Goal: Book appointment/travel/reservation

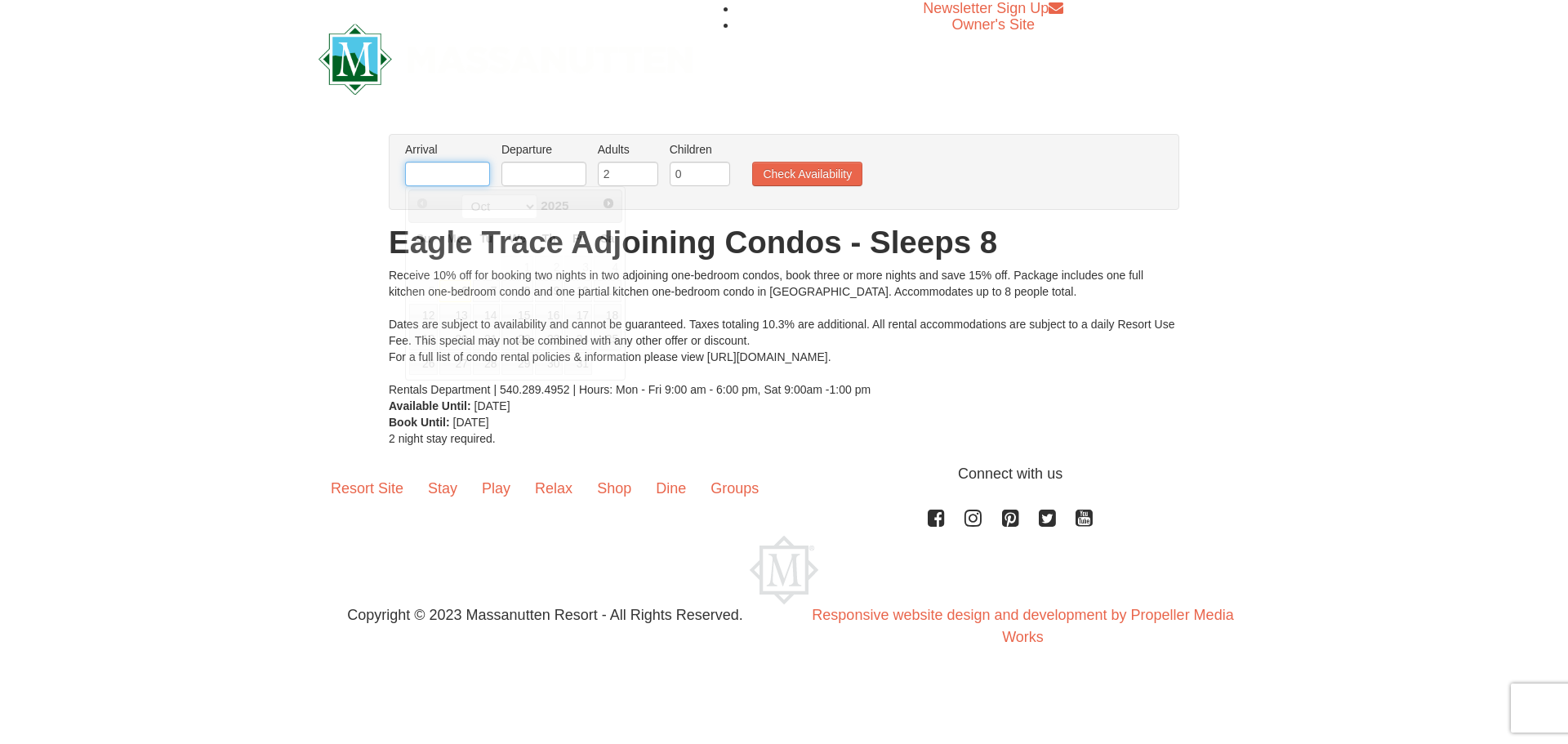
click at [430, 178] on input "text" at bounding box center [447, 174] width 85 height 25
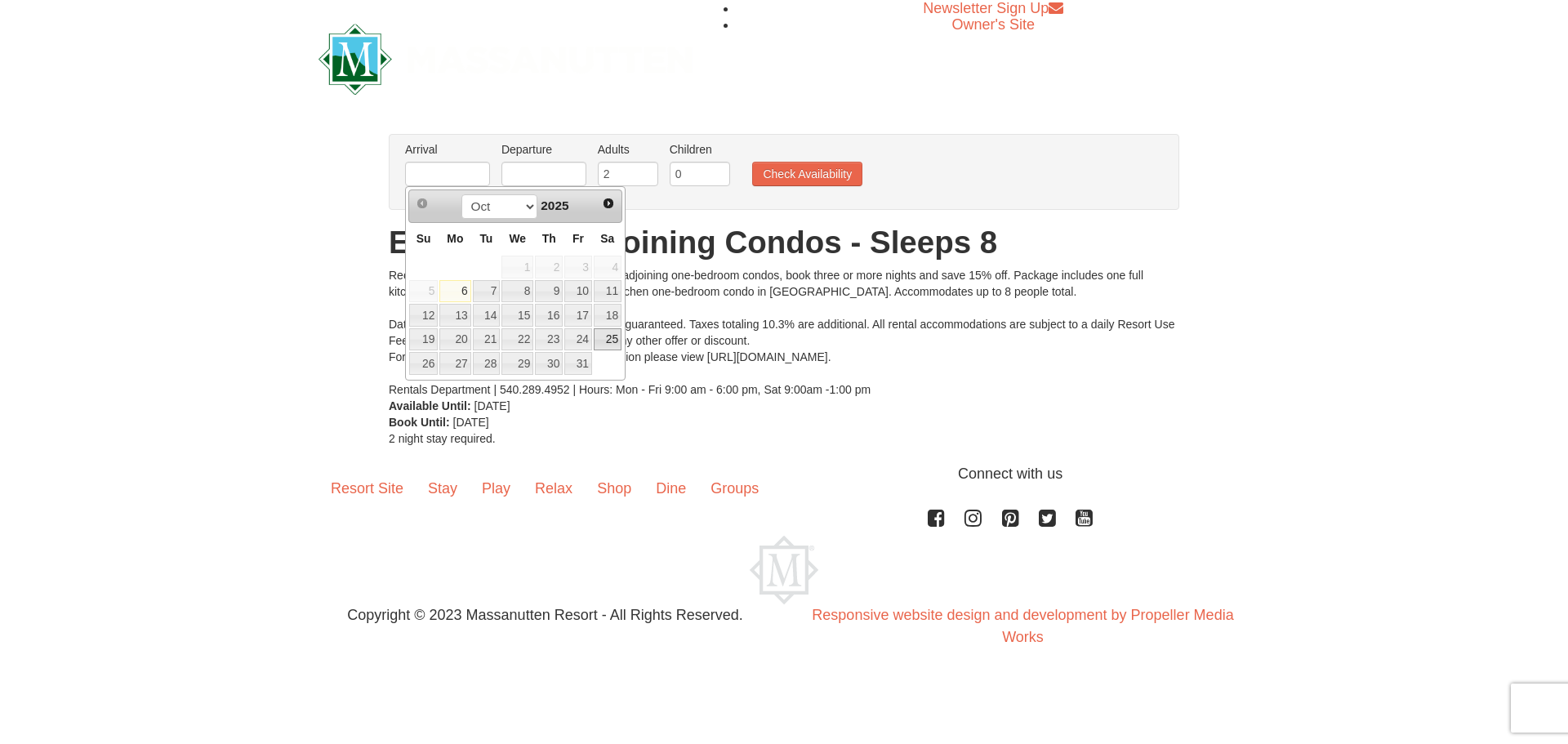
click at [608, 342] on link "25" at bounding box center [607, 340] width 27 height 23
type input "[DATE]"
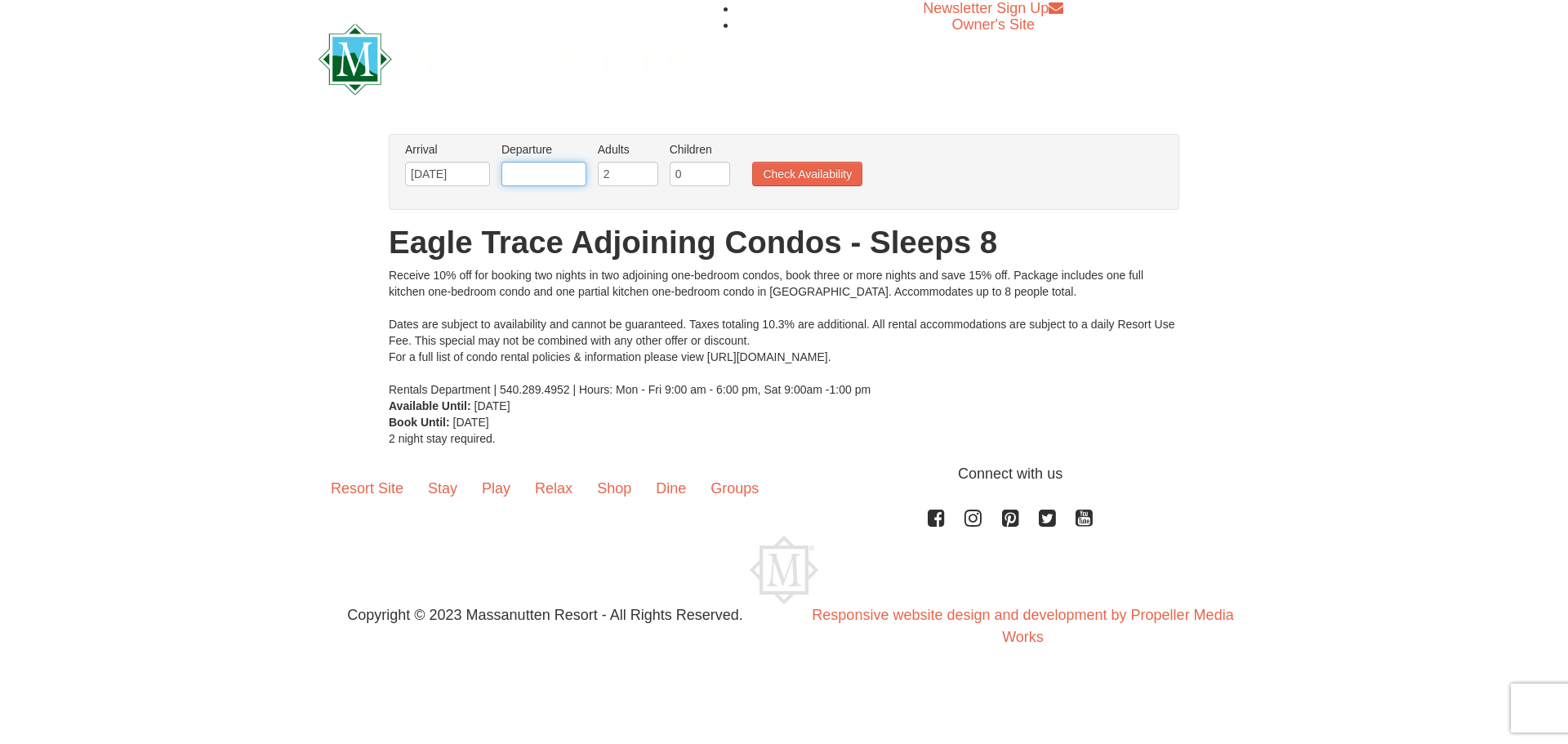
click at [543, 178] on input "text" at bounding box center [544, 174] width 85 height 25
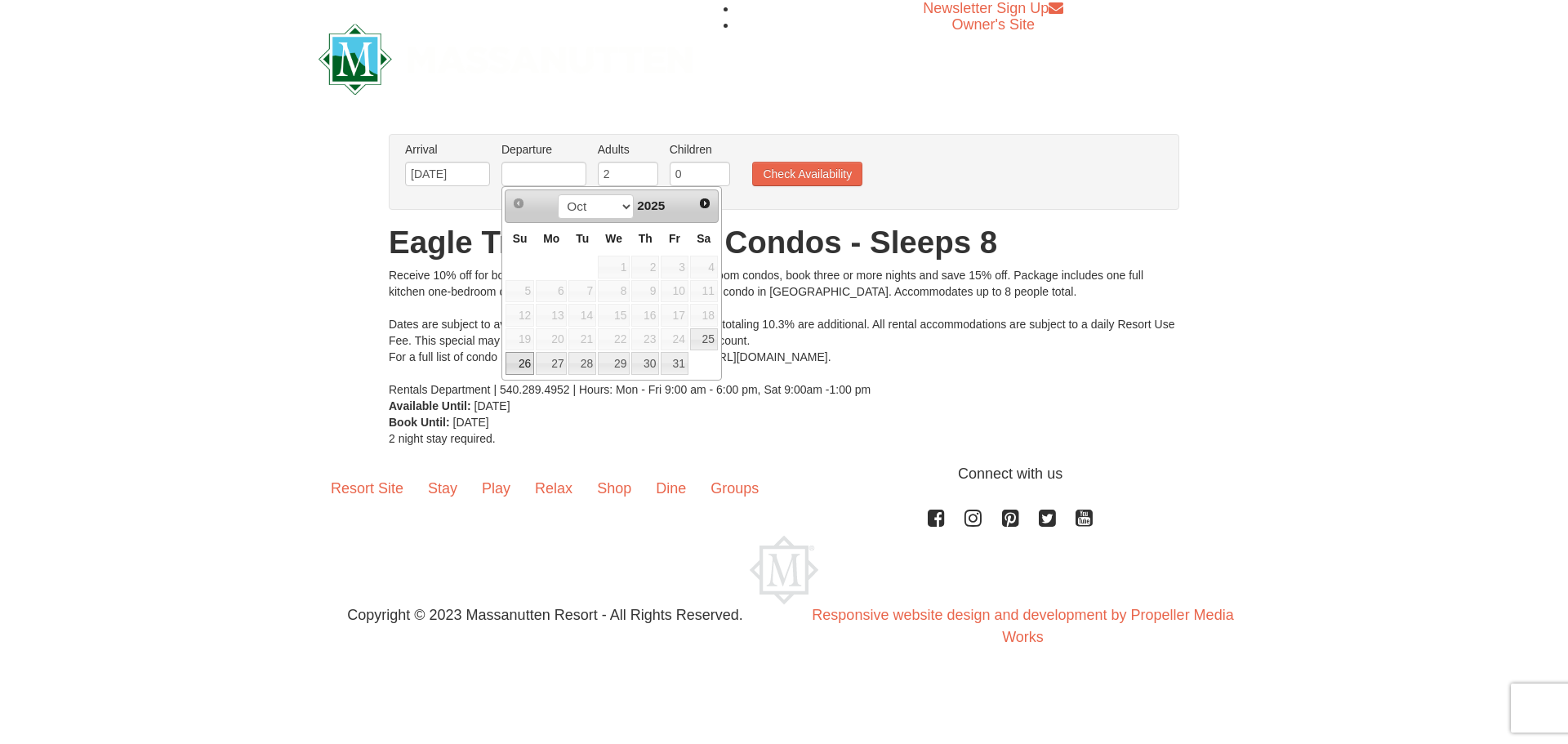
click at [525, 373] on link "26" at bounding box center [519, 364] width 28 height 23
type input "[DATE]"
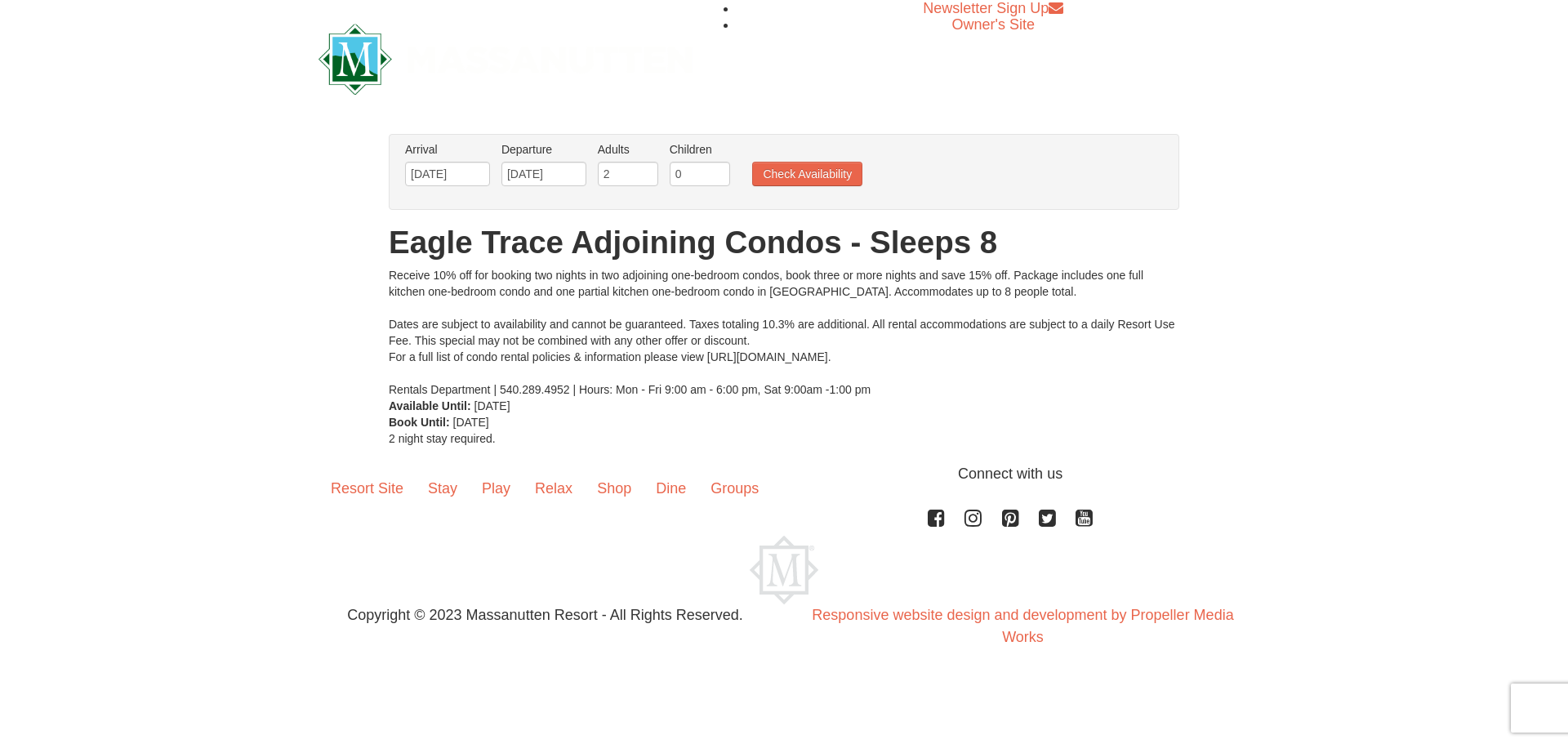
click at [637, 330] on div "Receive 10% off for booking two nights in two adjoining one-bedroom condos, boo…" at bounding box center [784, 332] width 790 height 130
click at [795, 182] on button "Check Availability" at bounding box center [807, 174] width 110 height 25
click at [345, 80] on img at bounding box center [505, 59] width 374 height 71
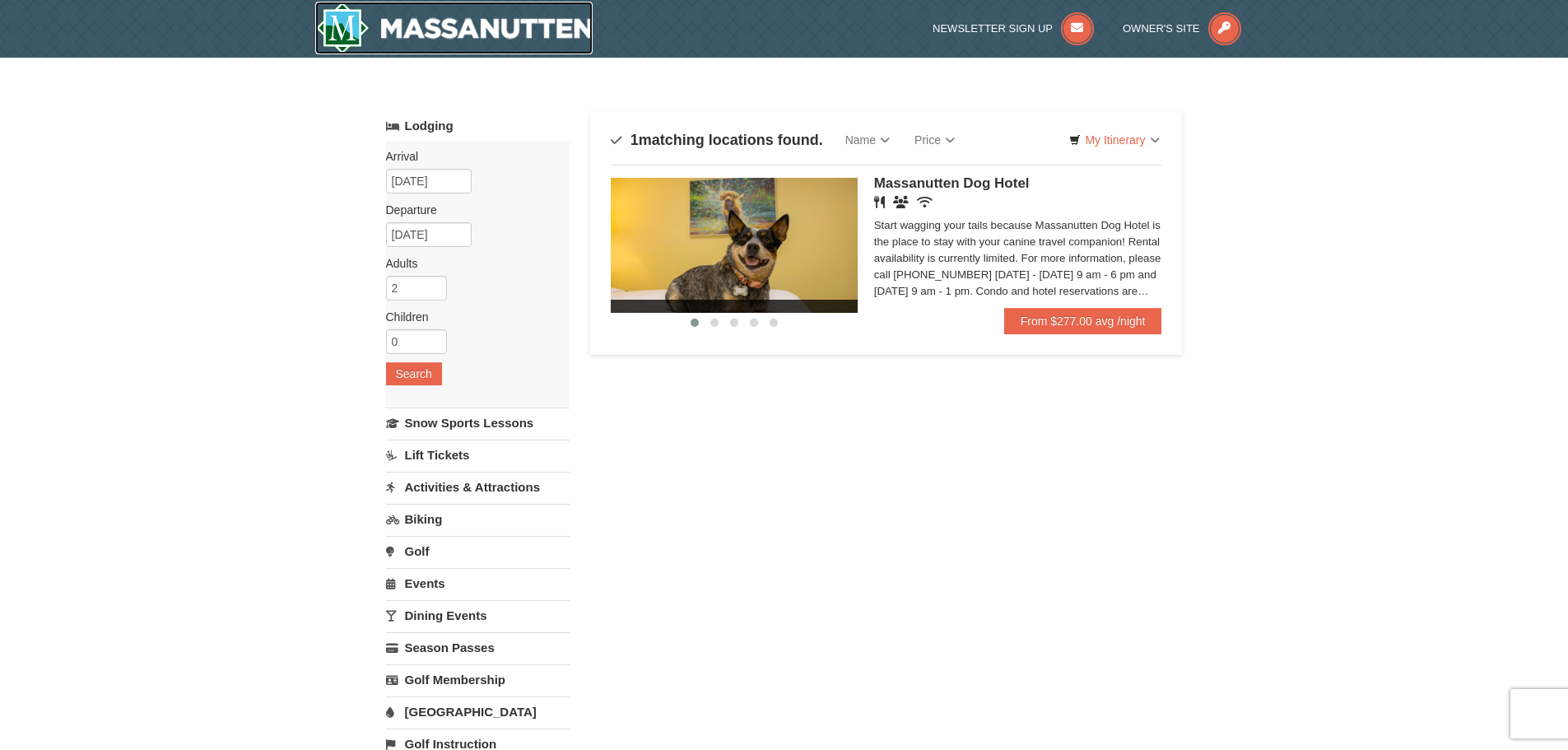
click at [356, 49] on img at bounding box center [454, 28] width 278 height 52
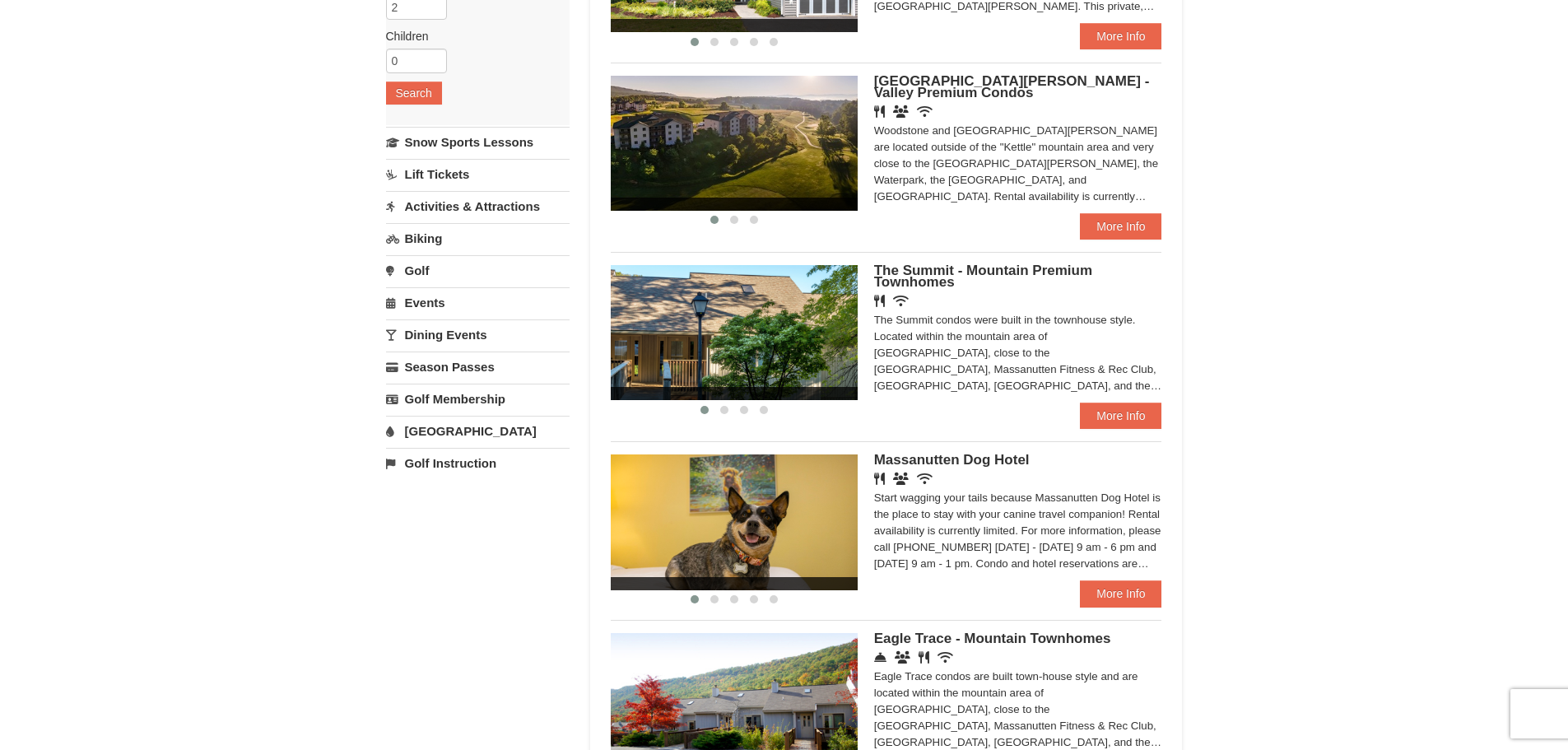
scroll to position [329, 0]
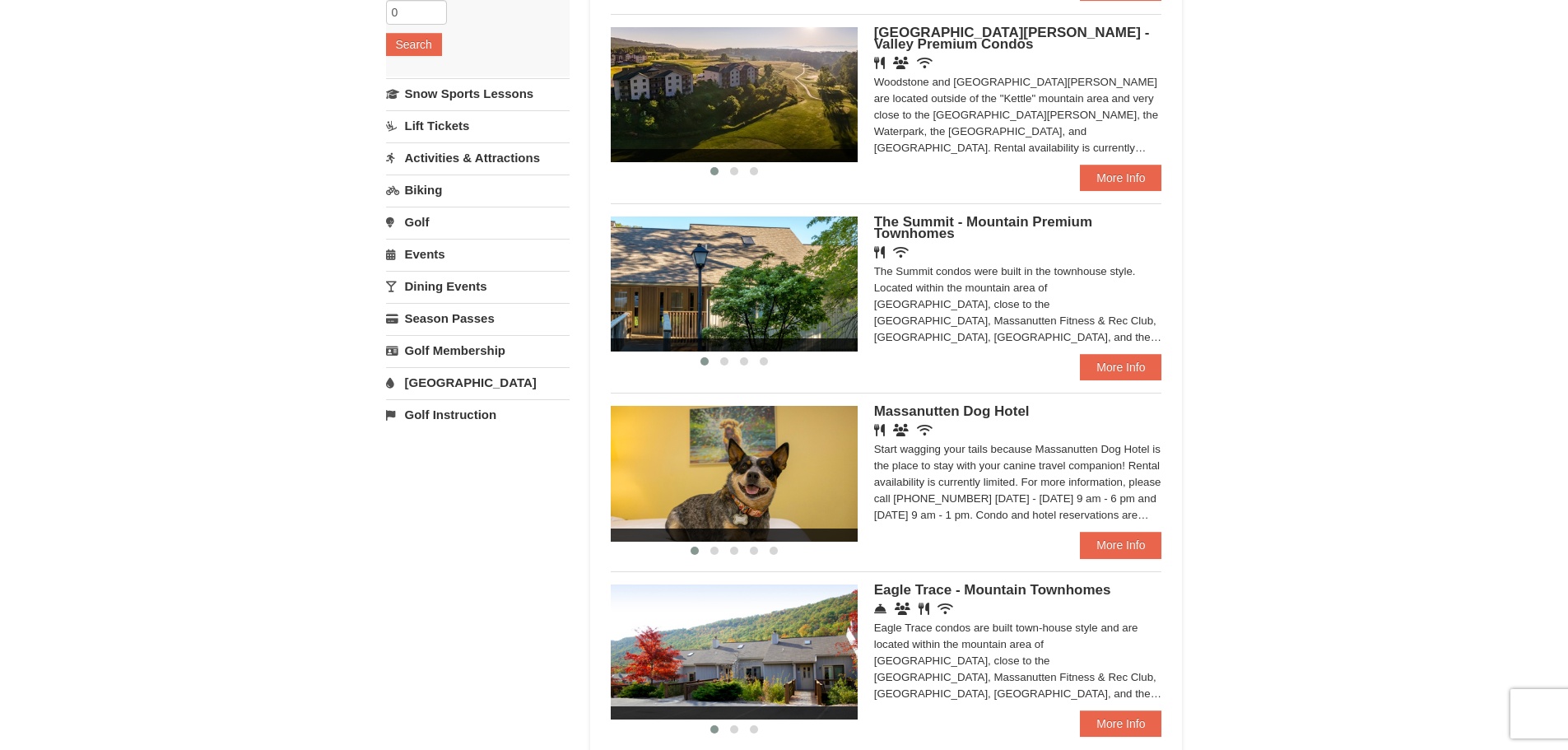
click at [788, 322] on img at bounding box center [734, 284] width 246 height 135
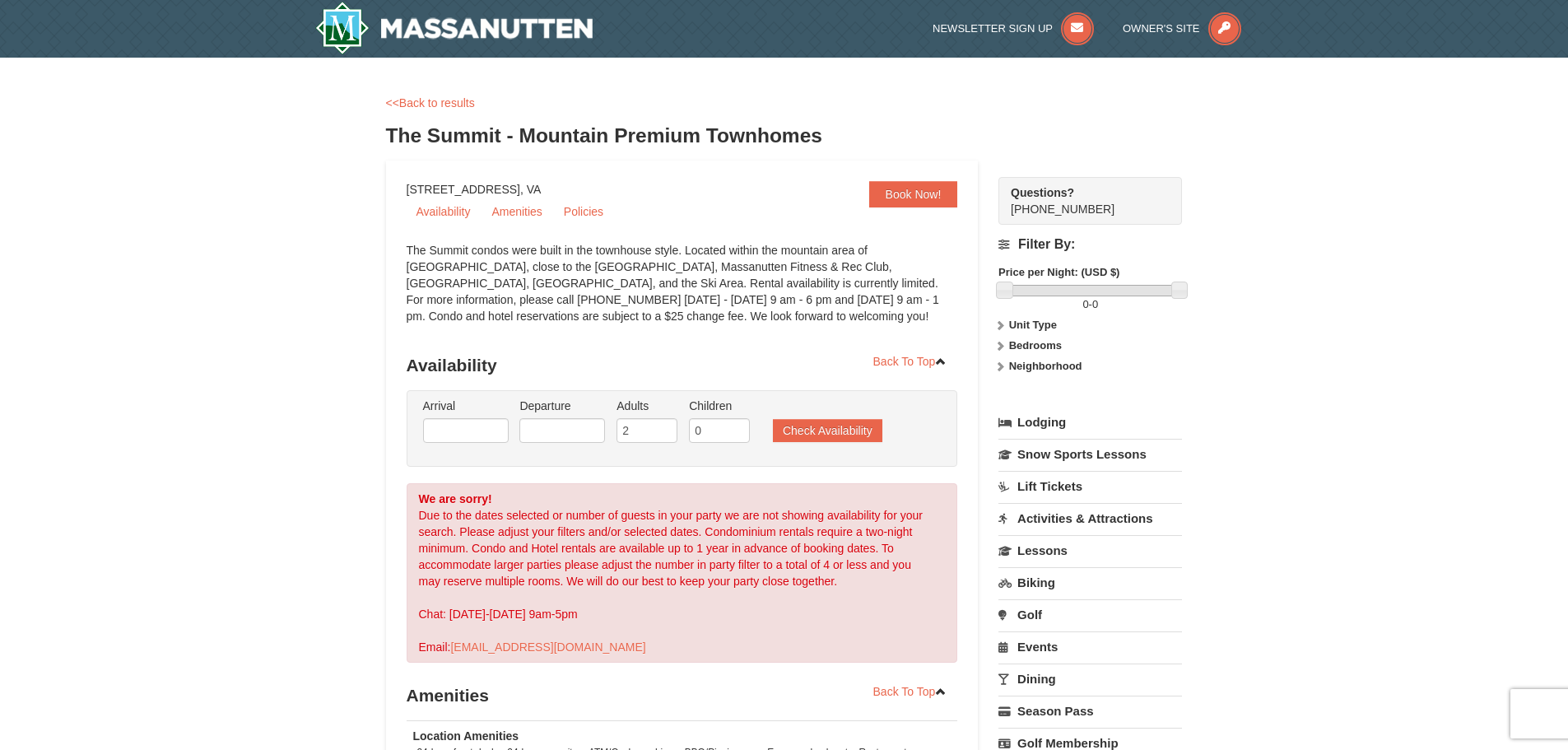
select select "10"
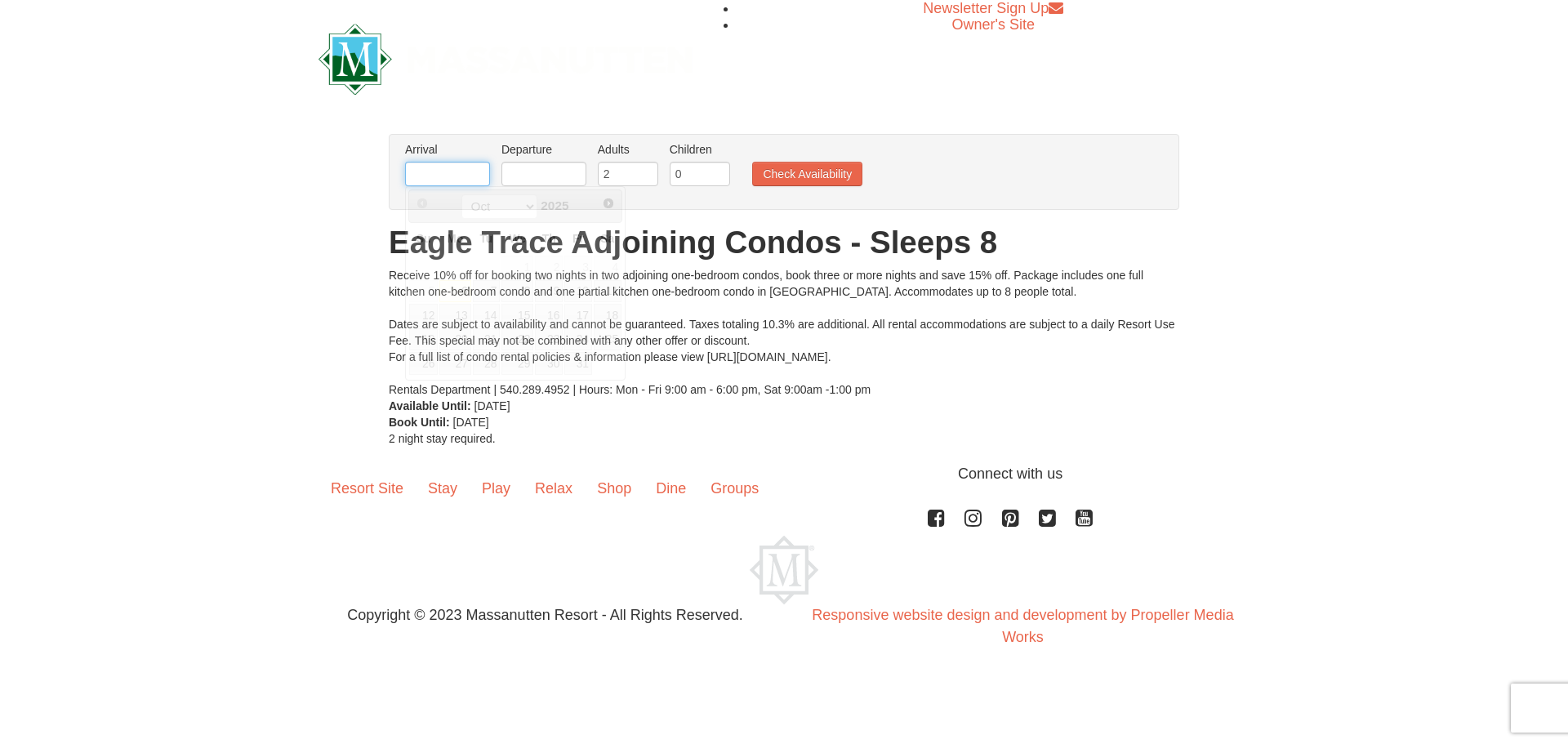
click at [455, 164] on input "text" at bounding box center [447, 174] width 85 height 25
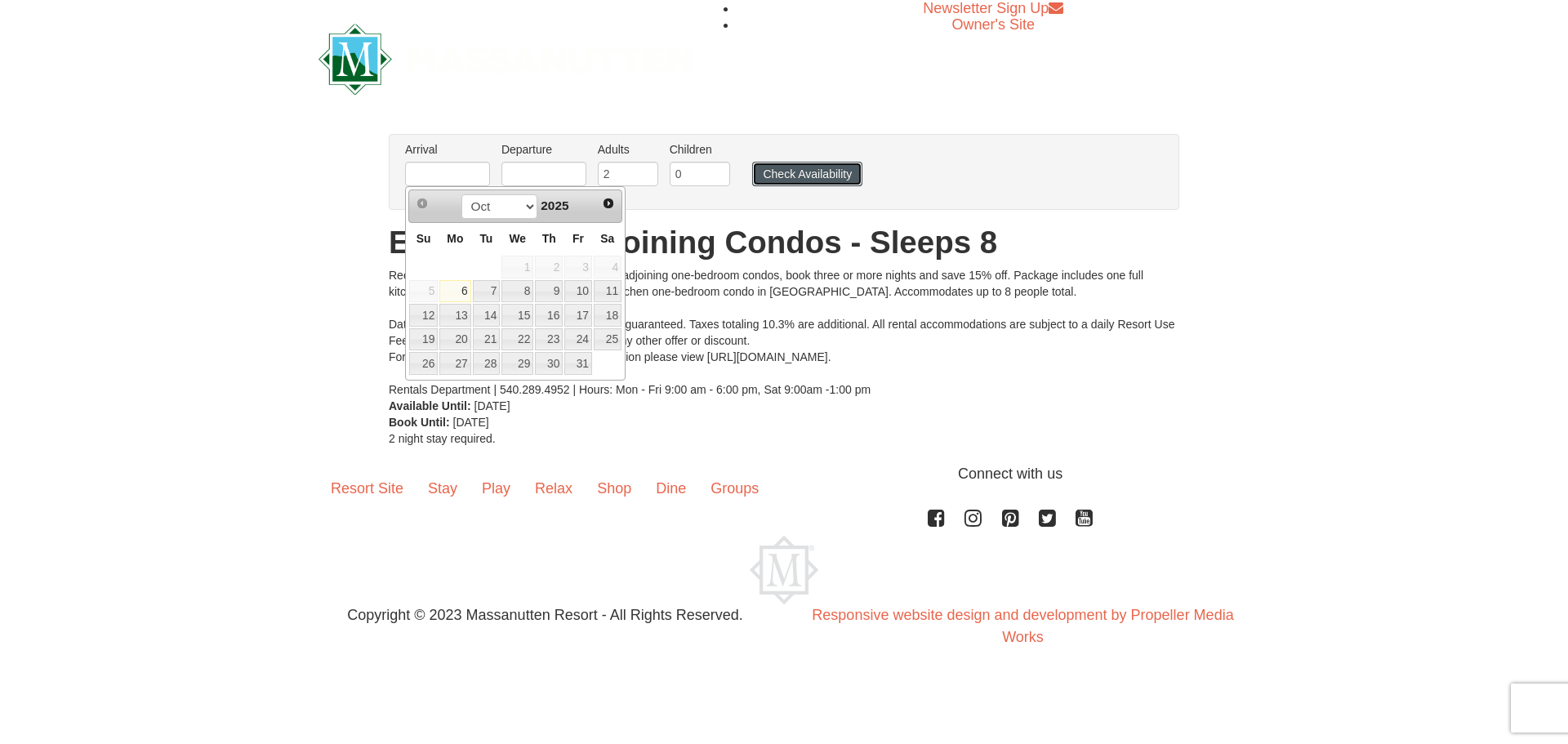
click at [786, 170] on button "Check Availability" at bounding box center [807, 174] width 110 height 25
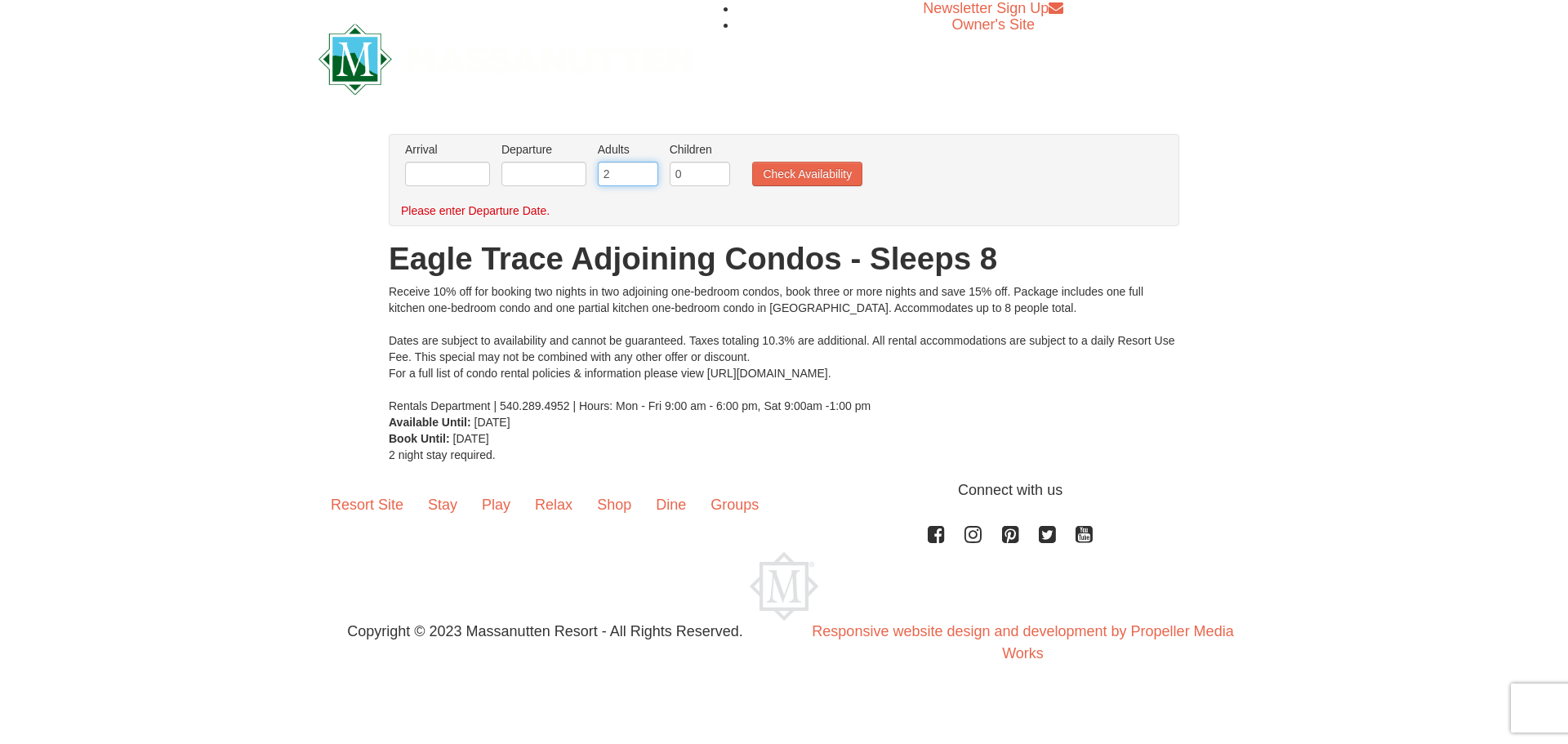
click at [617, 172] on input "2" at bounding box center [628, 174] width 60 height 25
click at [562, 172] on input "text" at bounding box center [544, 174] width 85 height 25
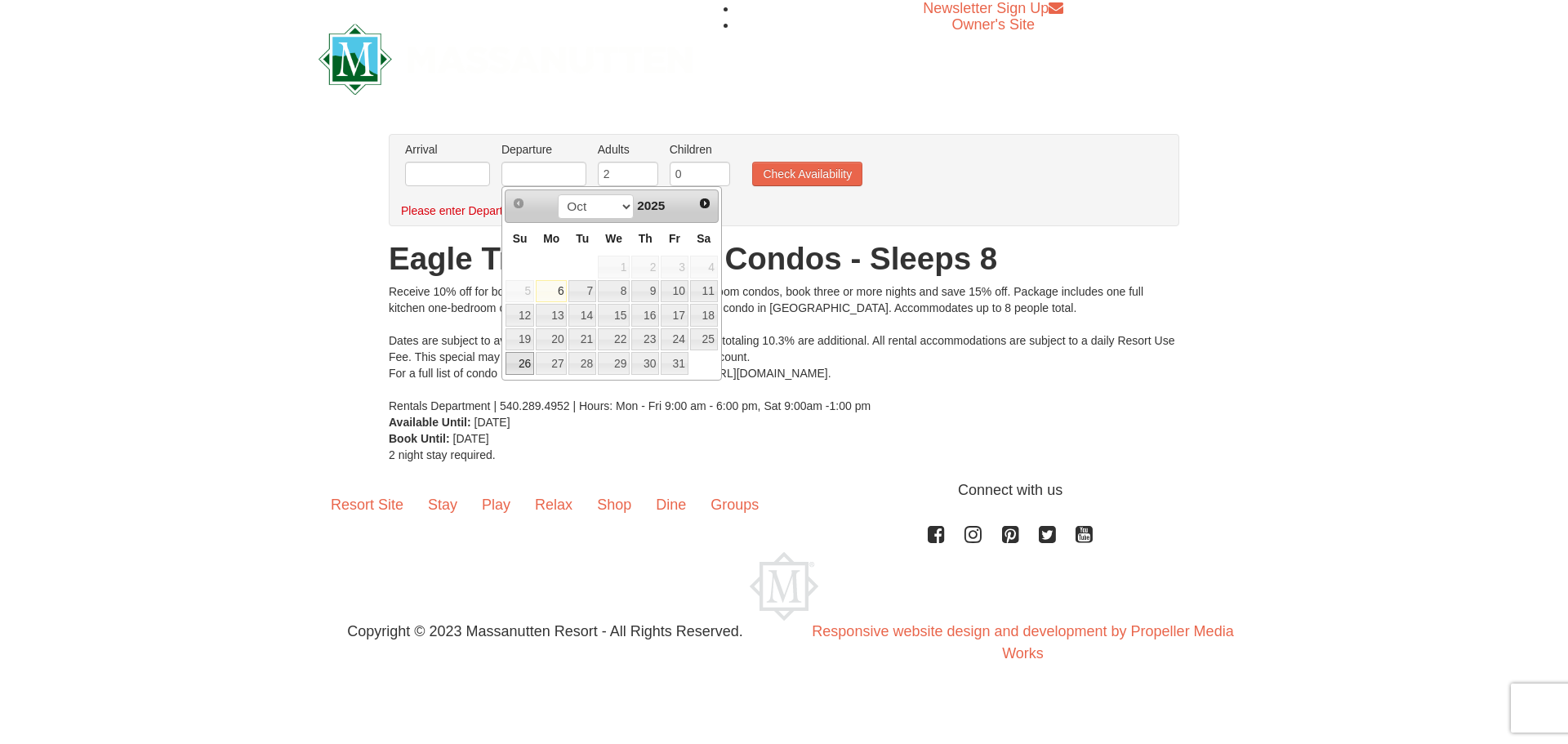
click at [520, 365] on link "26" at bounding box center [519, 364] width 28 height 23
type input "[DATE]"
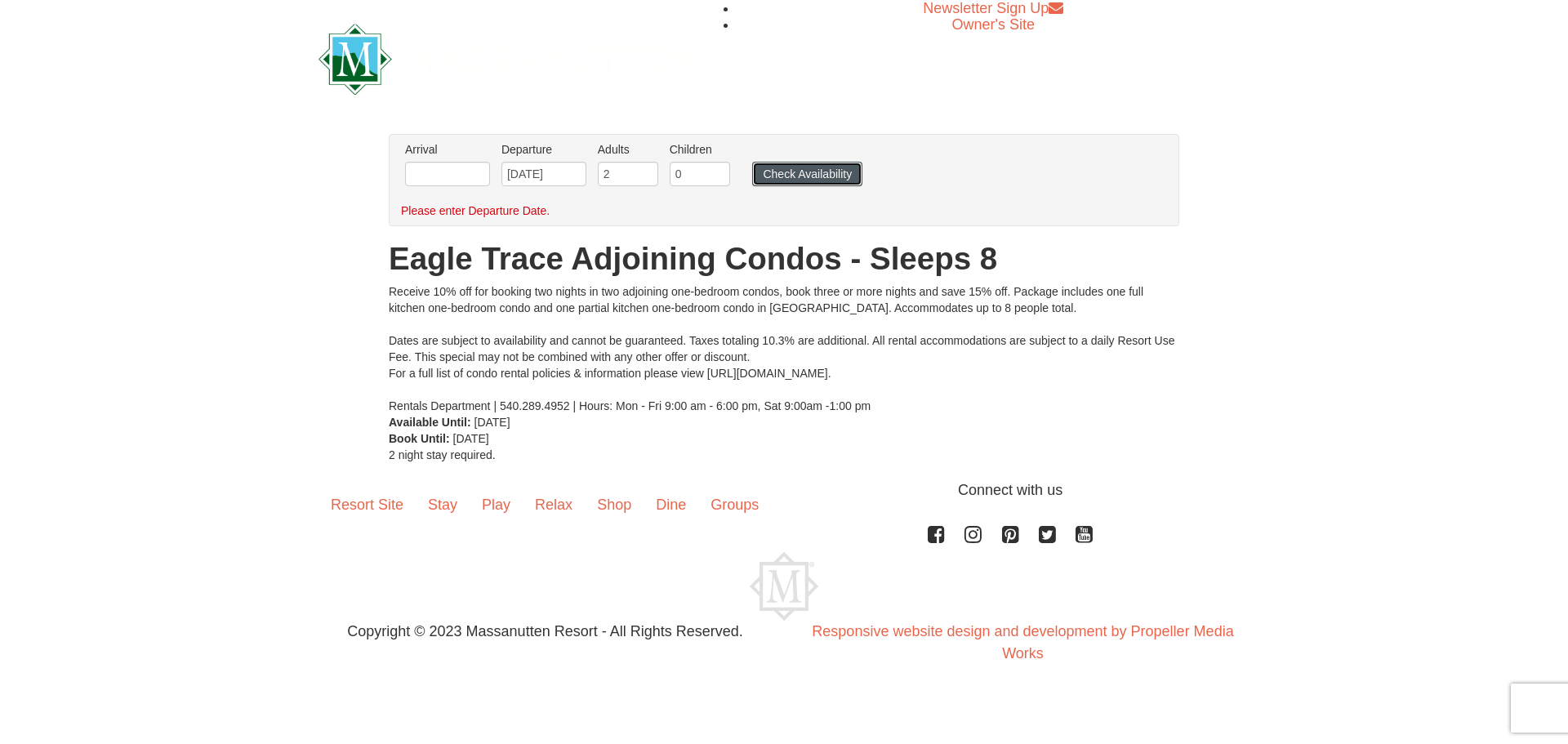
click at [819, 173] on button "Check Availability" at bounding box center [807, 174] width 110 height 25
click at [450, 181] on input "text" at bounding box center [447, 174] width 85 height 25
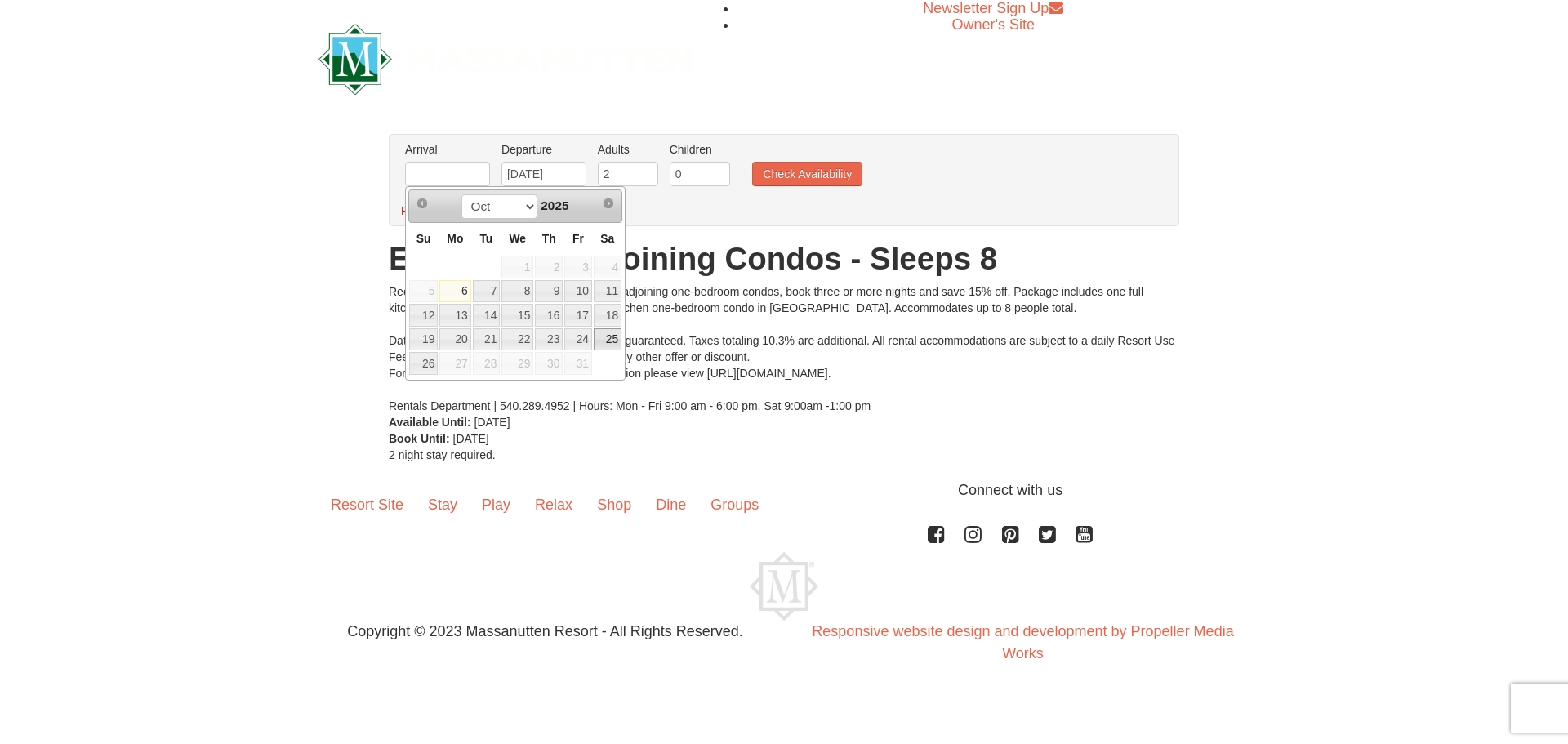
click at [611, 336] on link "25" at bounding box center [607, 340] width 27 height 23
type input "[DATE]"
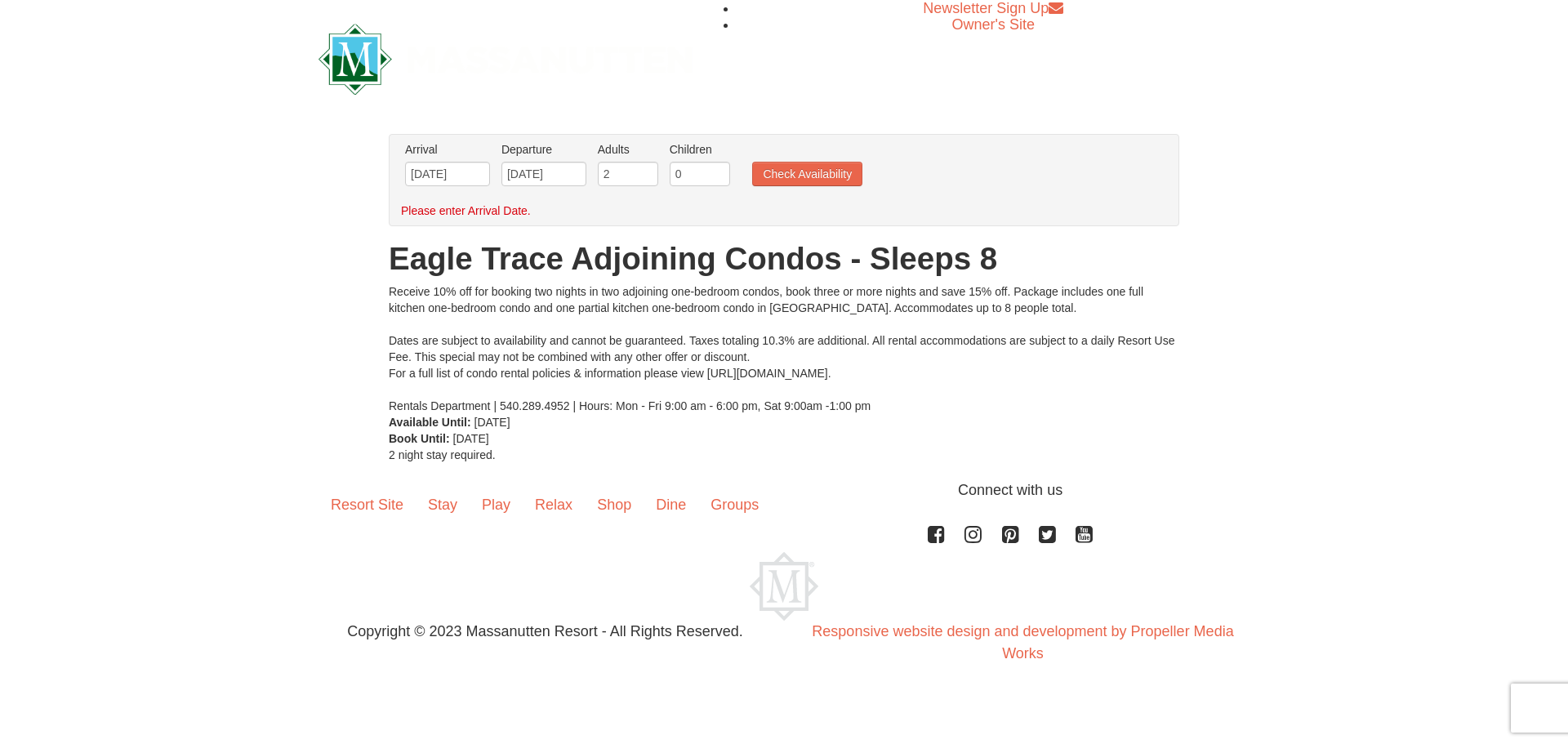
click at [786, 187] on ul "Arrival Please format dates MM/DD/YYYY Please format dates MM/DD/YYYY 10/25/202…" at bounding box center [775, 168] width 749 height 53
click at [788, 178] on button "Check Availability" at bounding box center [807, 174] width 110 height 25
